Goal: Task Accomplishment & Management: Use online tool/utility

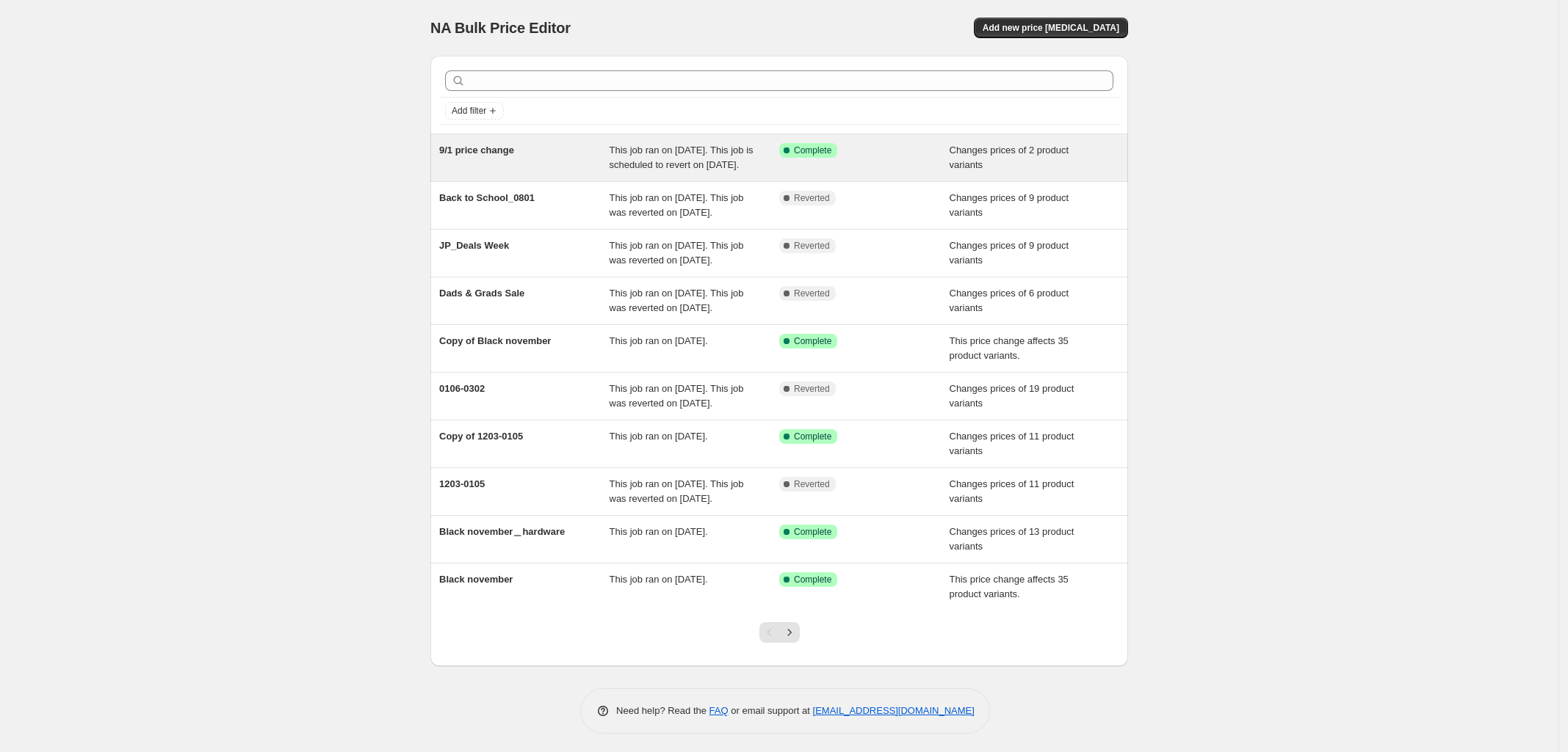
click at [597, 164] on div "9/1 price change" at bounding box center [524, 158] width 171 height 30
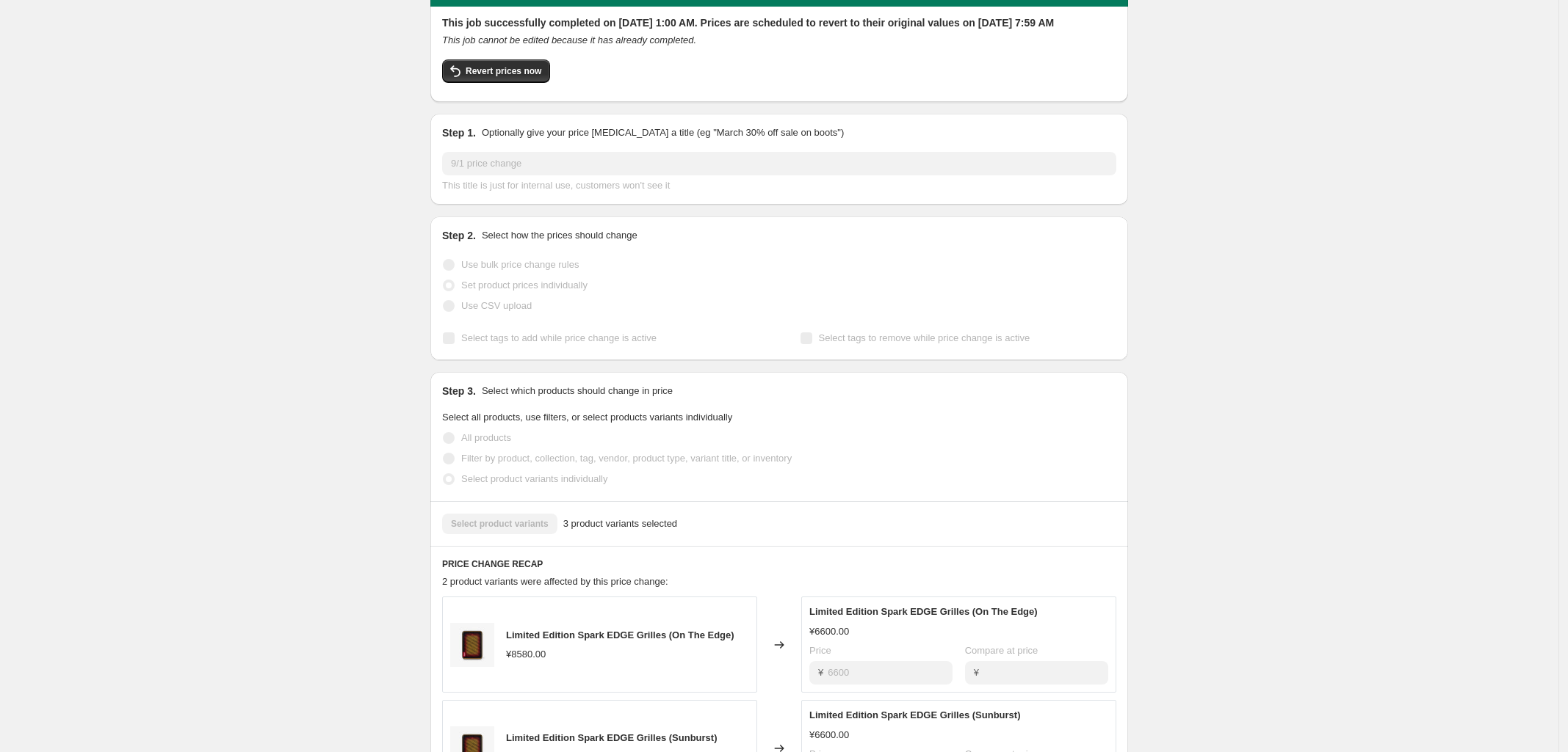
scroll to position [81, 0]
click at [152, 301] on div "9/1 price change. This page is ready 9/1 price change Success Complete Complete…" at bounding box center [779, 603] width 1558 height 1369
